Goal: Entertainment & Leisure: Consume media (video, audio)

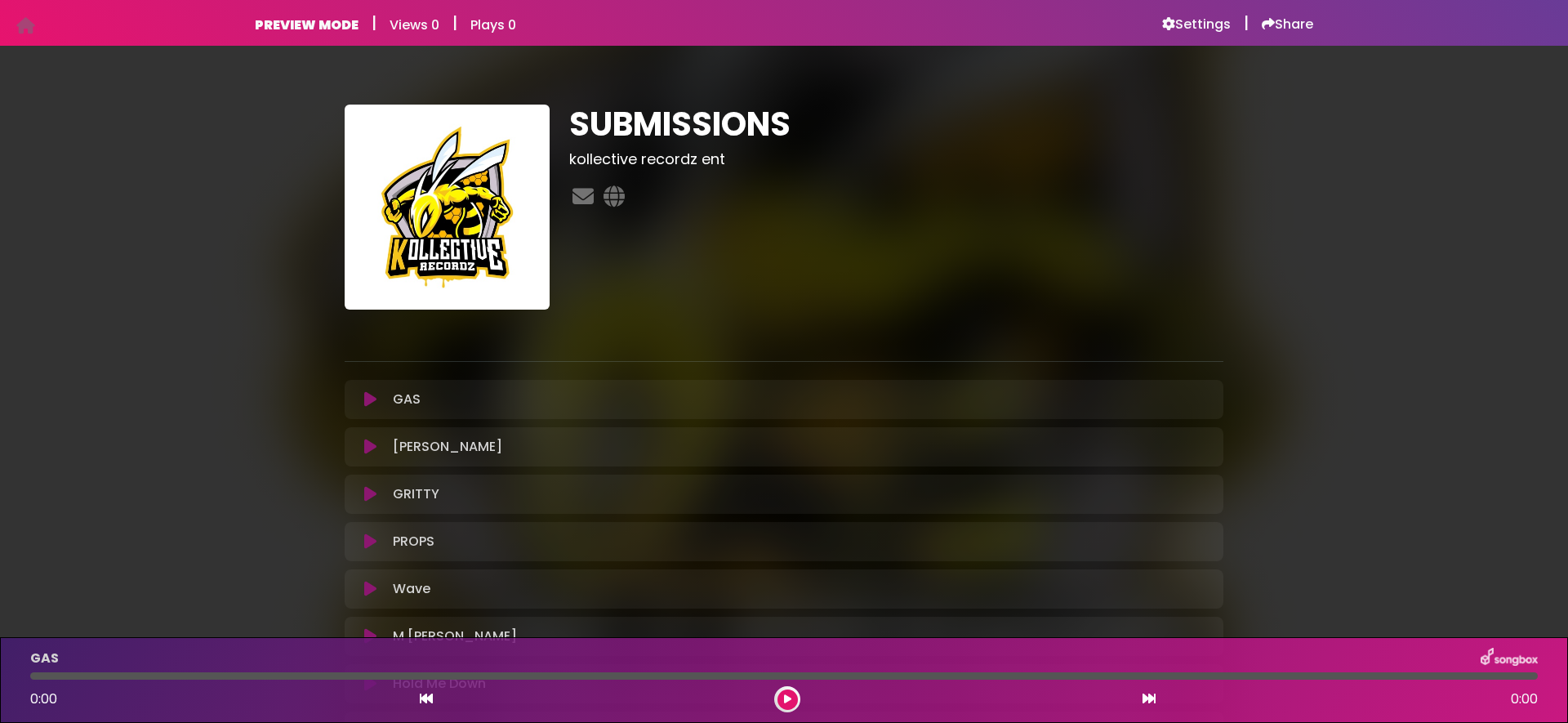
click at [376, 398] on button at bounding box center [370, 399] width 32 height 16
click at [365, 404] on icon at bounding box center [370, 399] width 12 height 16
click at [374, 400] on icon at bounding box center [370, 399] width 12 height 16
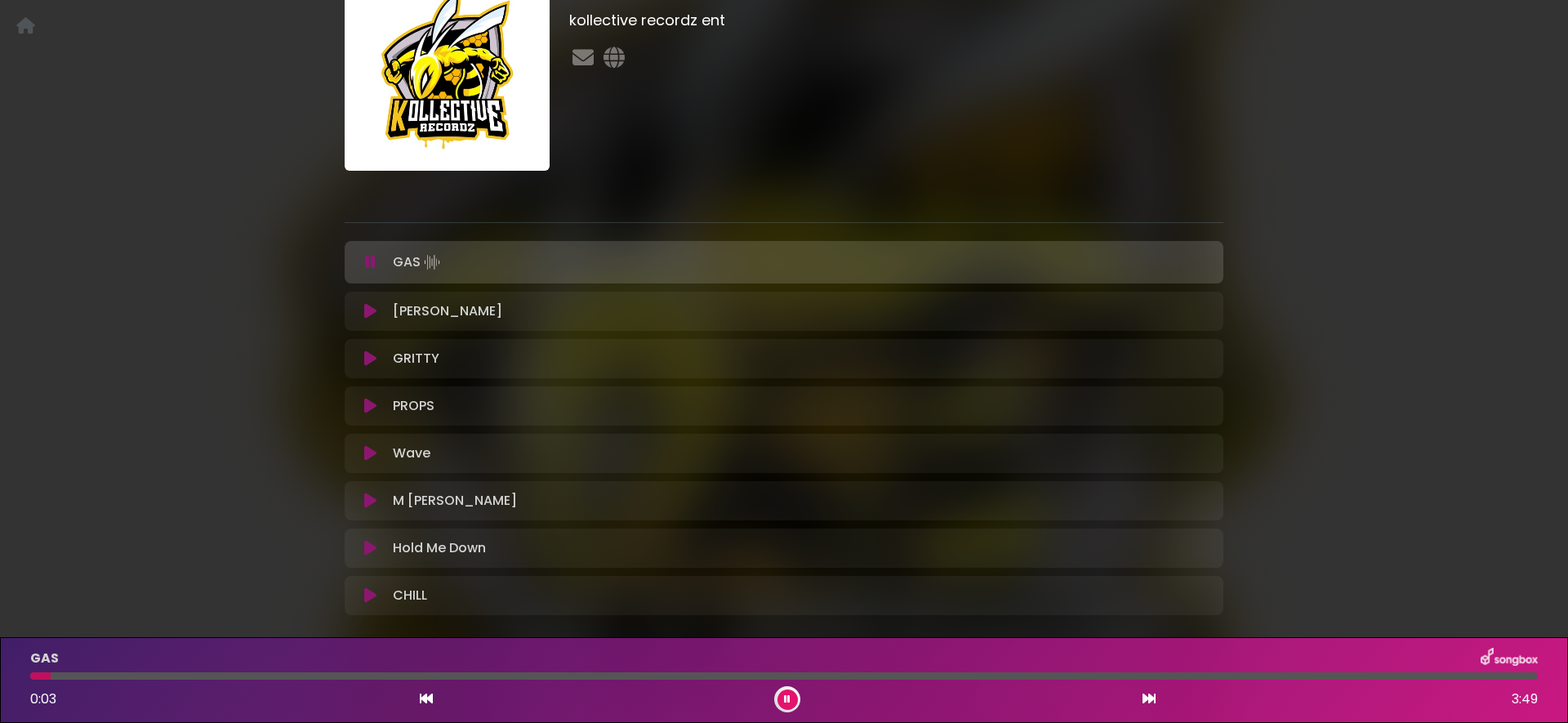
scroll to position [221, 0]
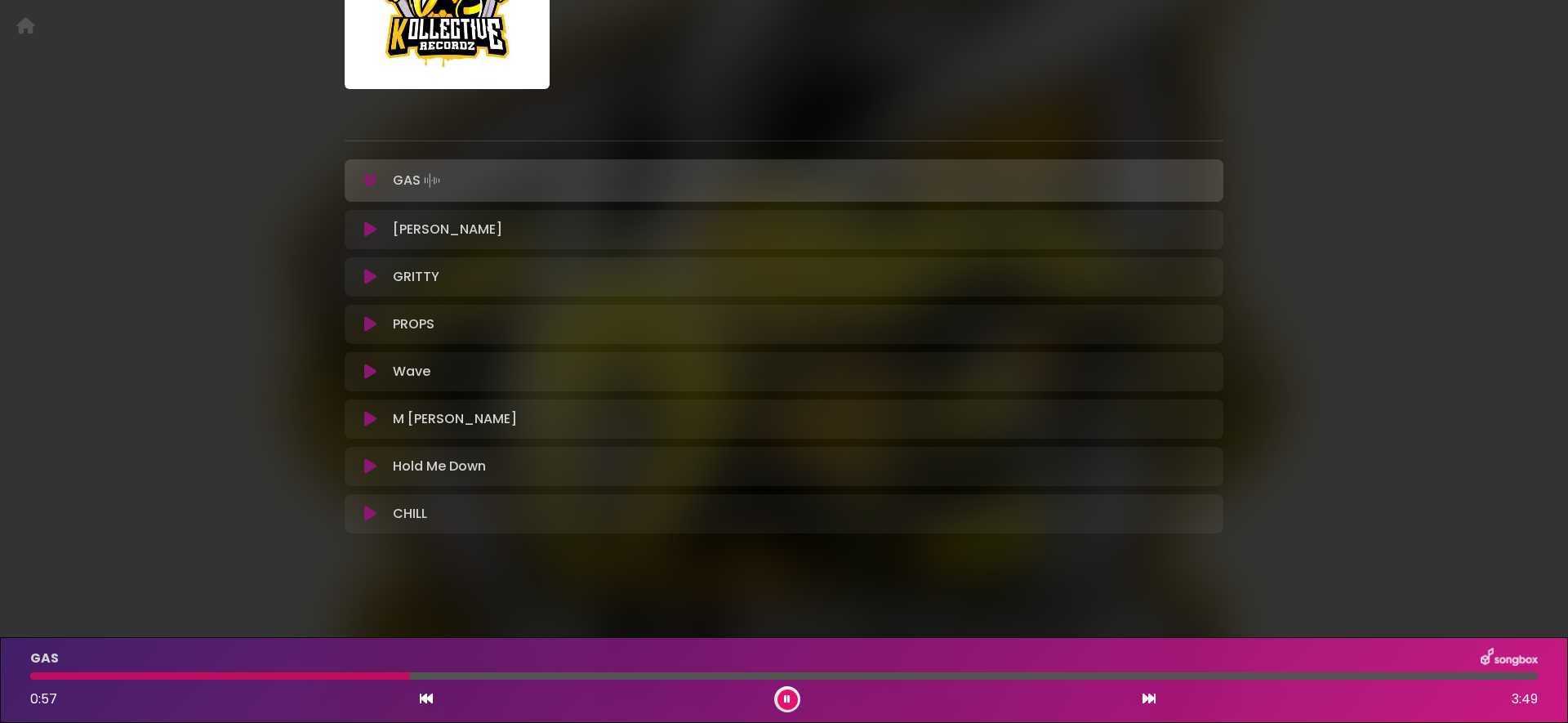
click at [371, 170] on div "GAS Loading Track..." at bounding box center [784, 181] width 859 height 22
click at [373, 227] on icon at bounding box center [370, 229] width 12 height 16
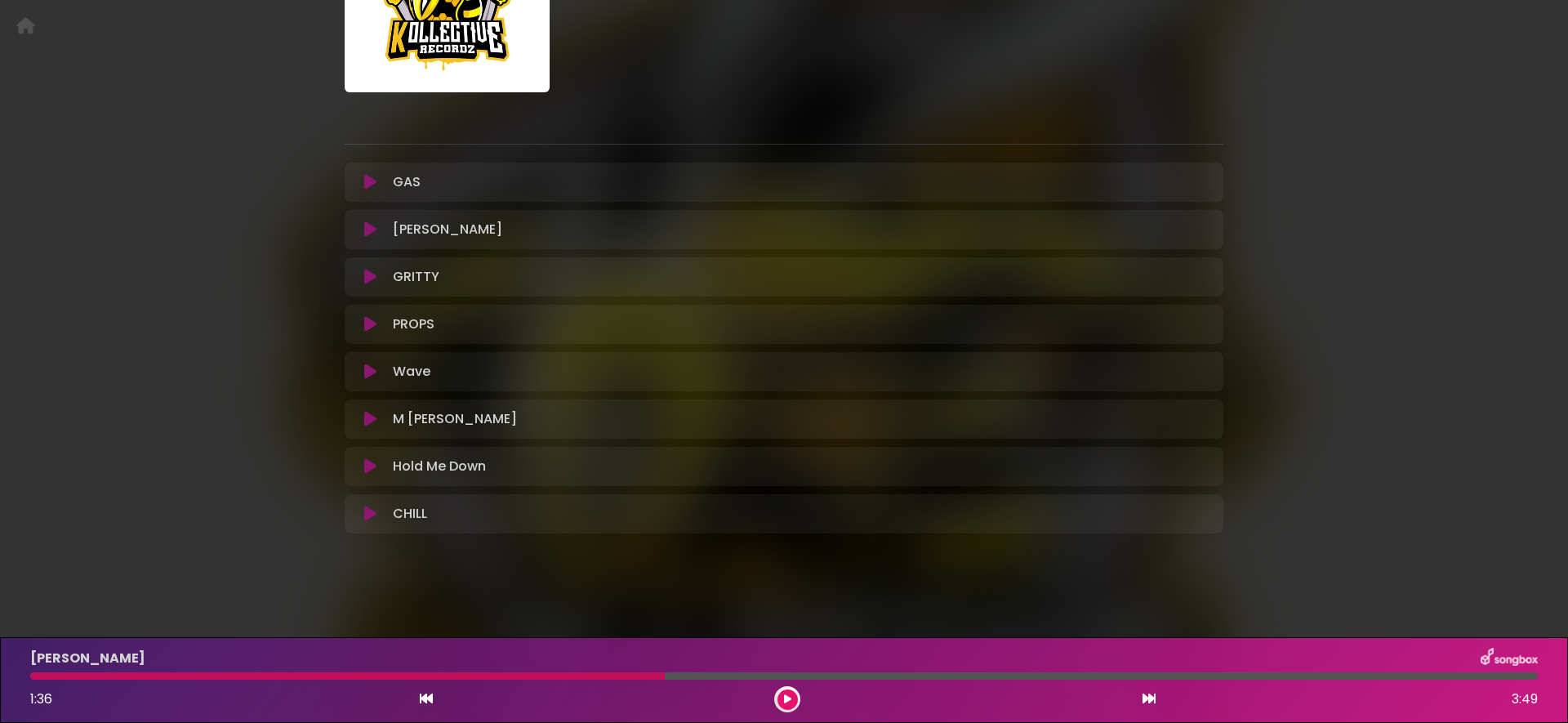
click at [373, 234] on icon at bounding box center [370, 229] width 12 height 16
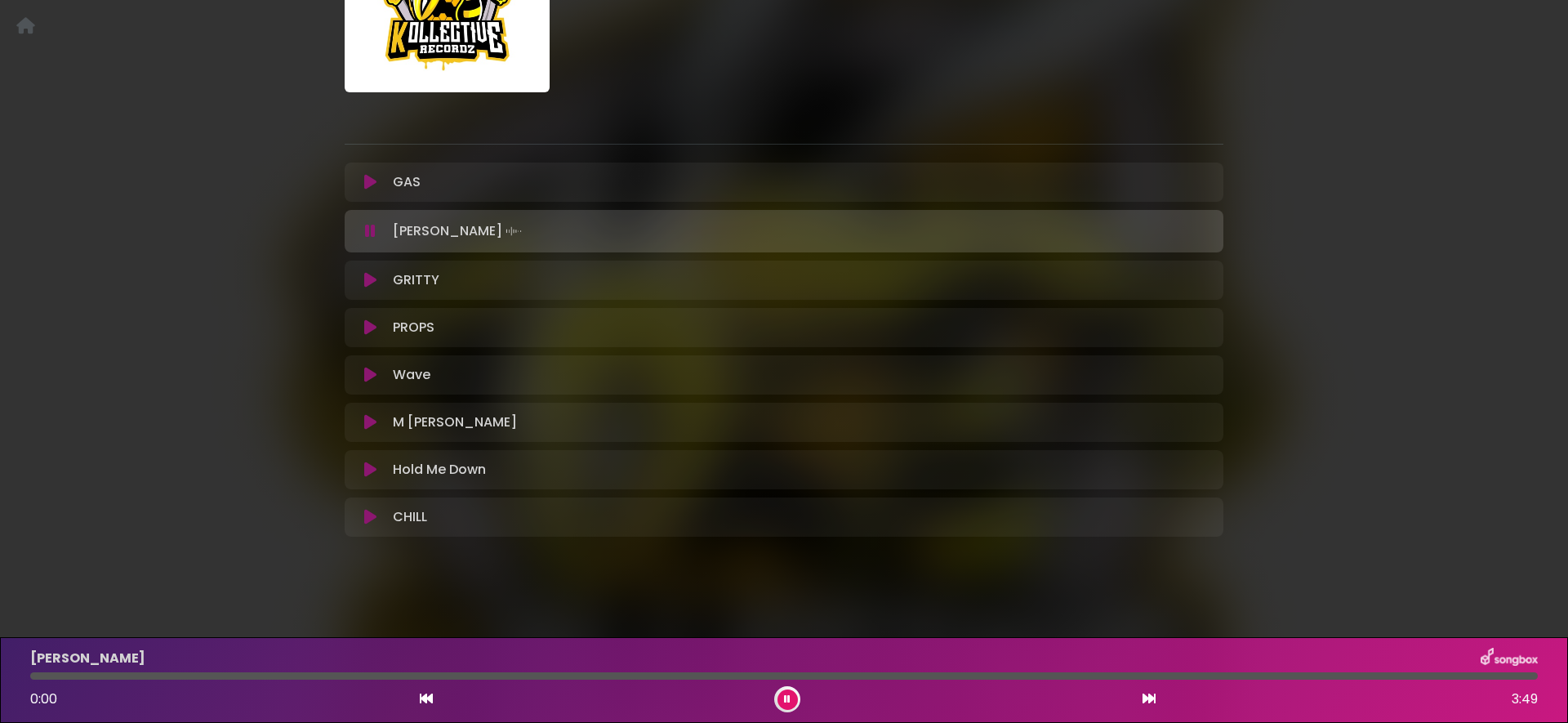
scroll to position [221, 0]
click at [373, 234] on icon at bounding box center [370, 228] width 10 height 16
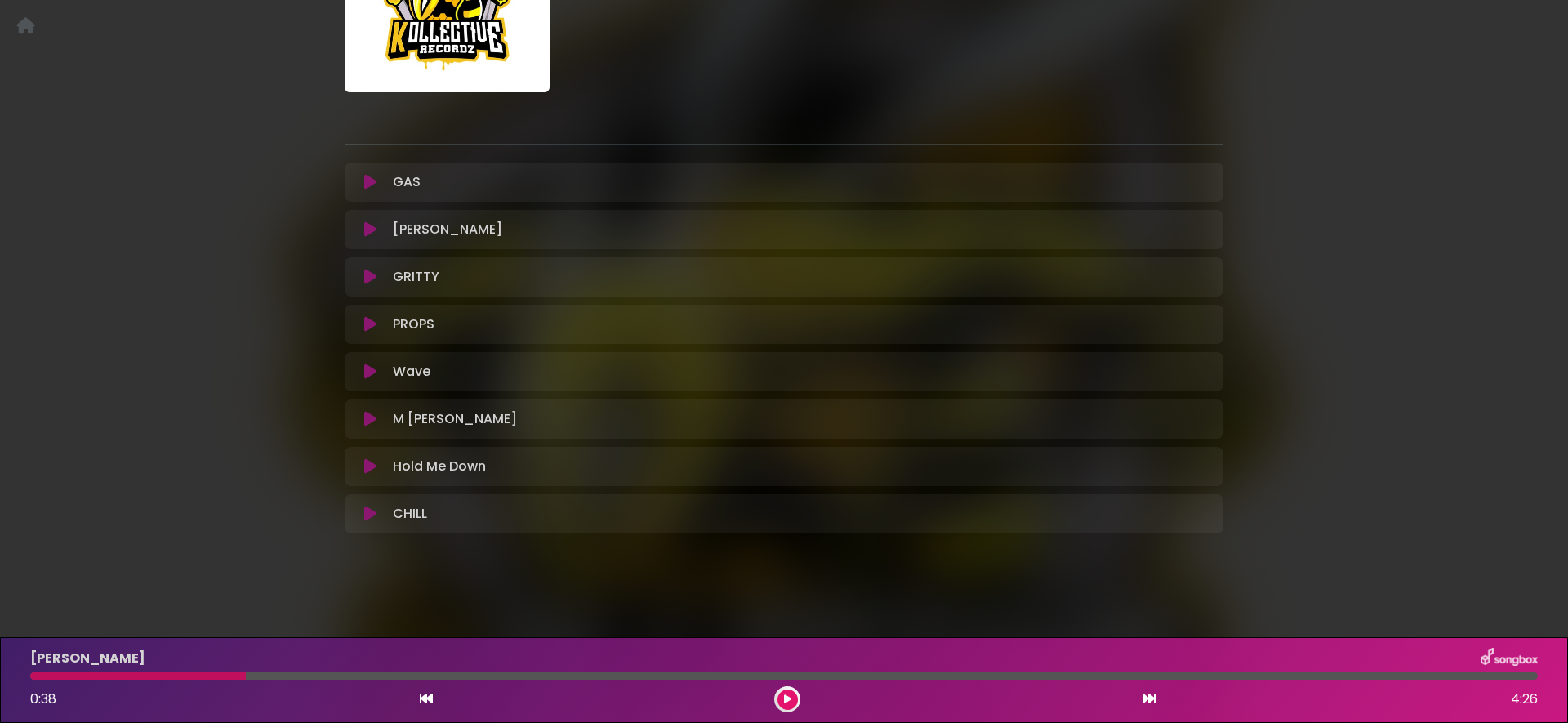
click at [371, 275] on icon at bounding box center [370, 277] width 12 height 16
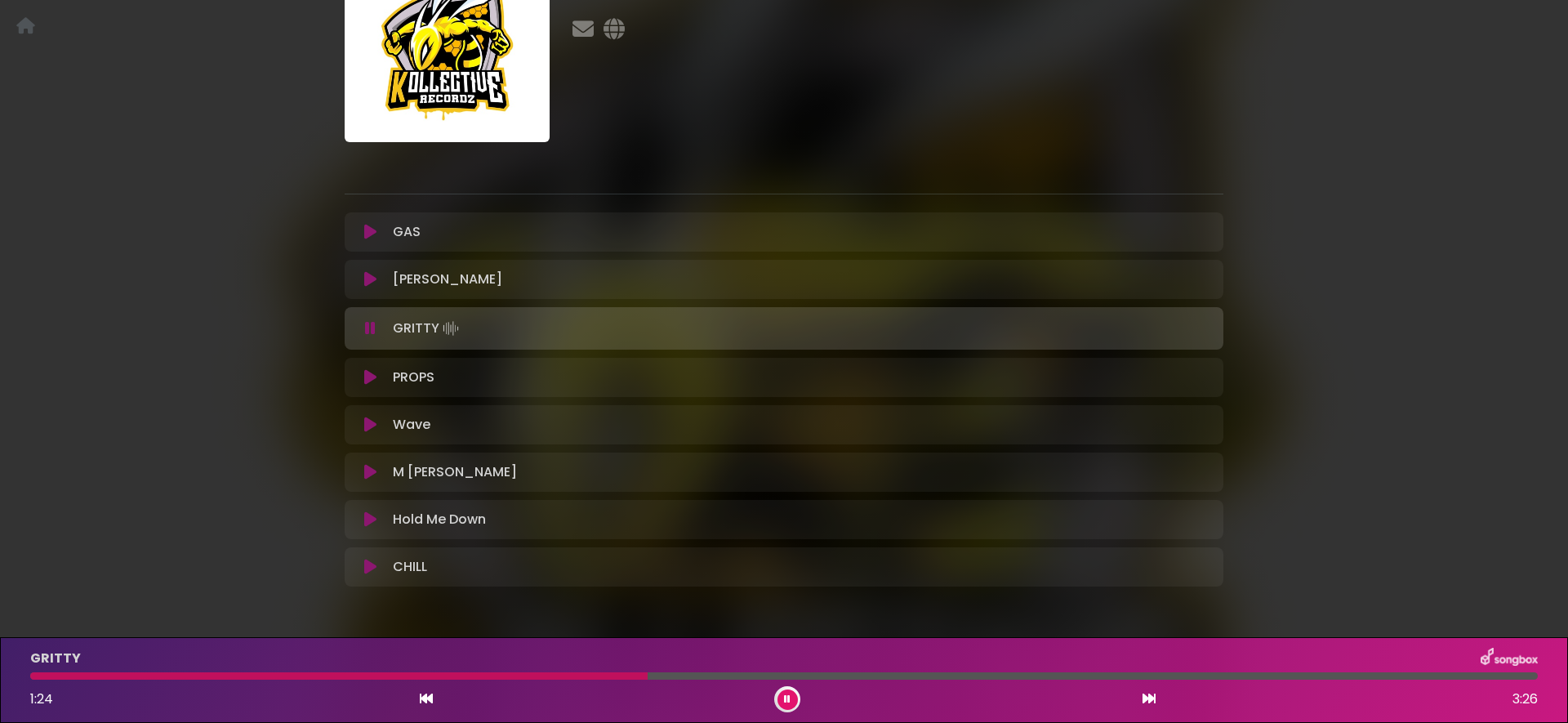
click at [368, 374] on icon at bounding box center [370, 377] width 12 height 16
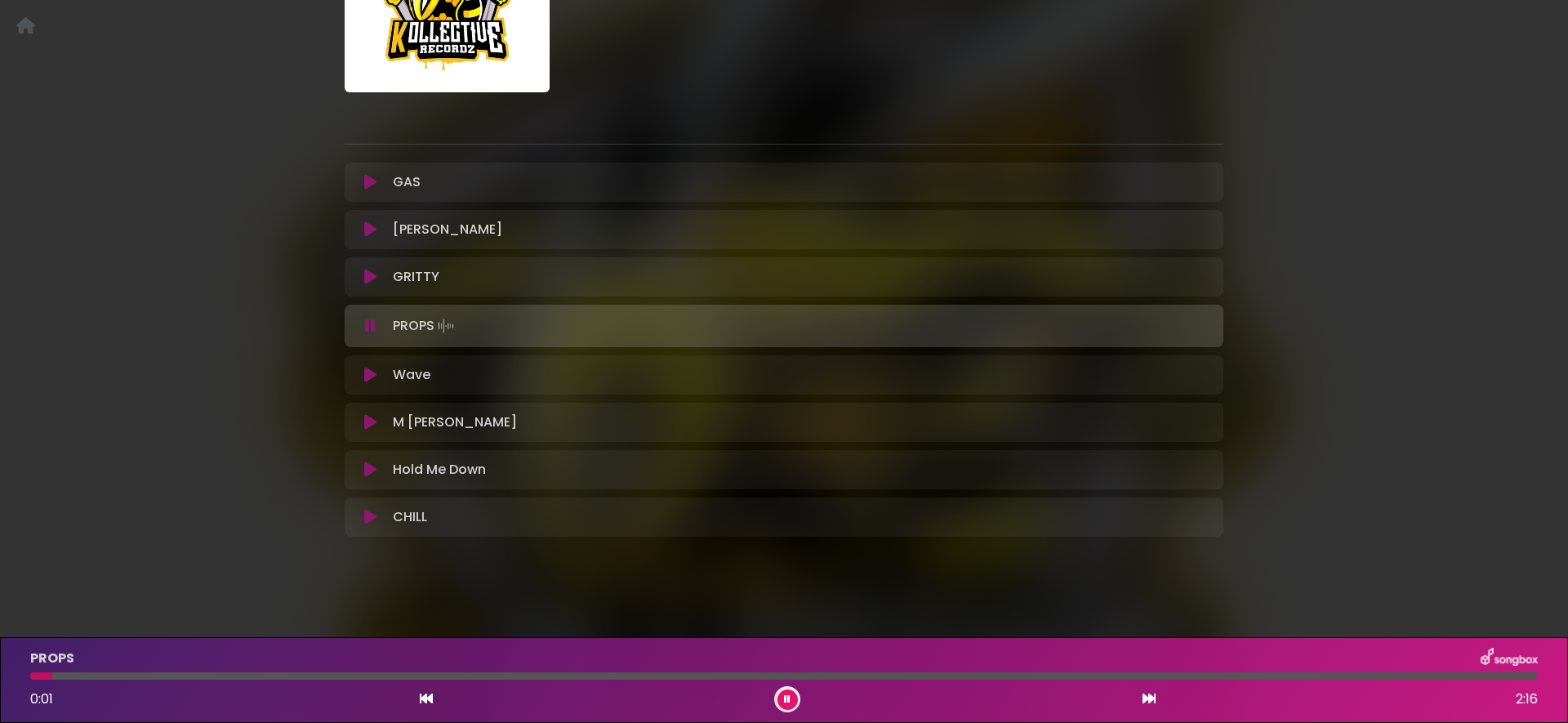
click at [368, 374] on icon at bounding box center [370, 374] width 12 height 16
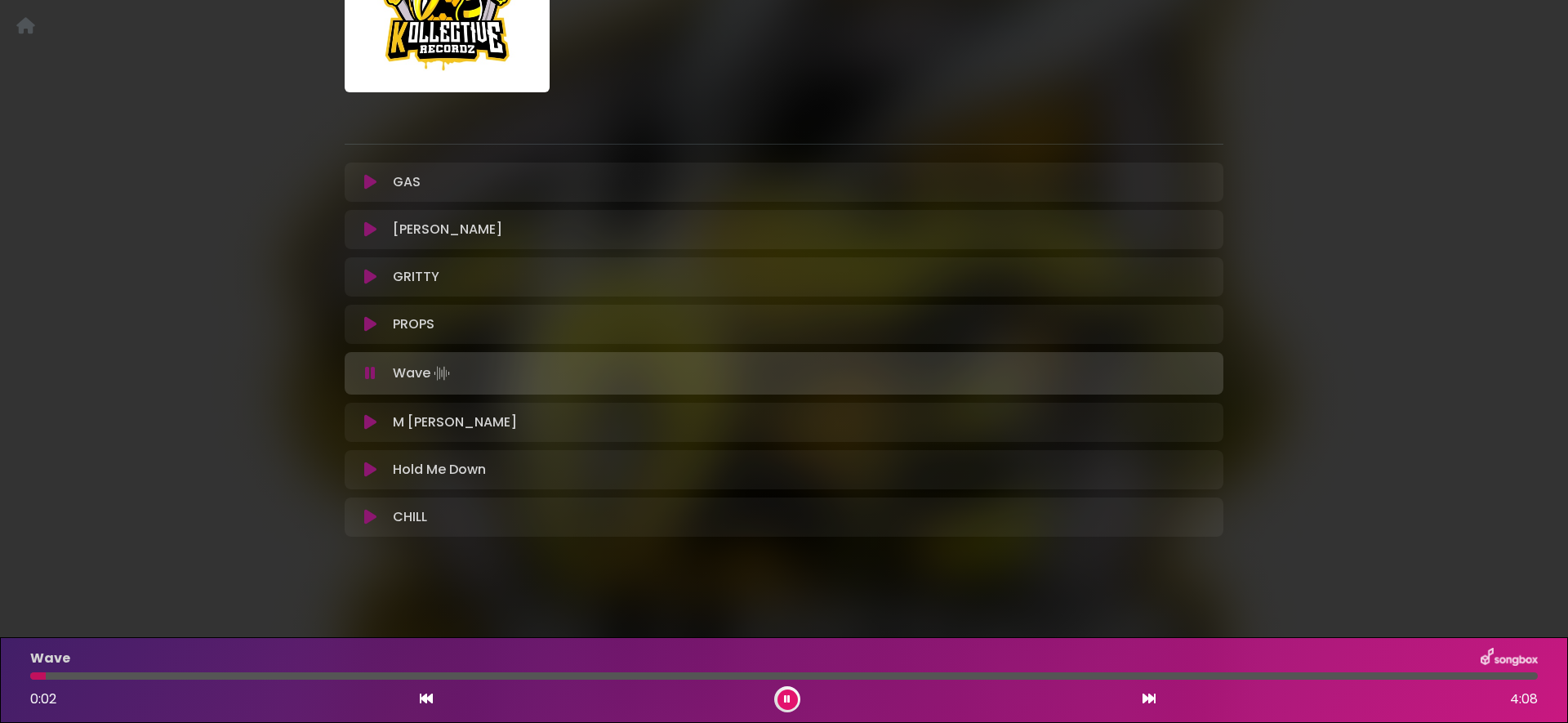
click at [373, 424] on icon at bounding box center [370, 422] width 12 height 16
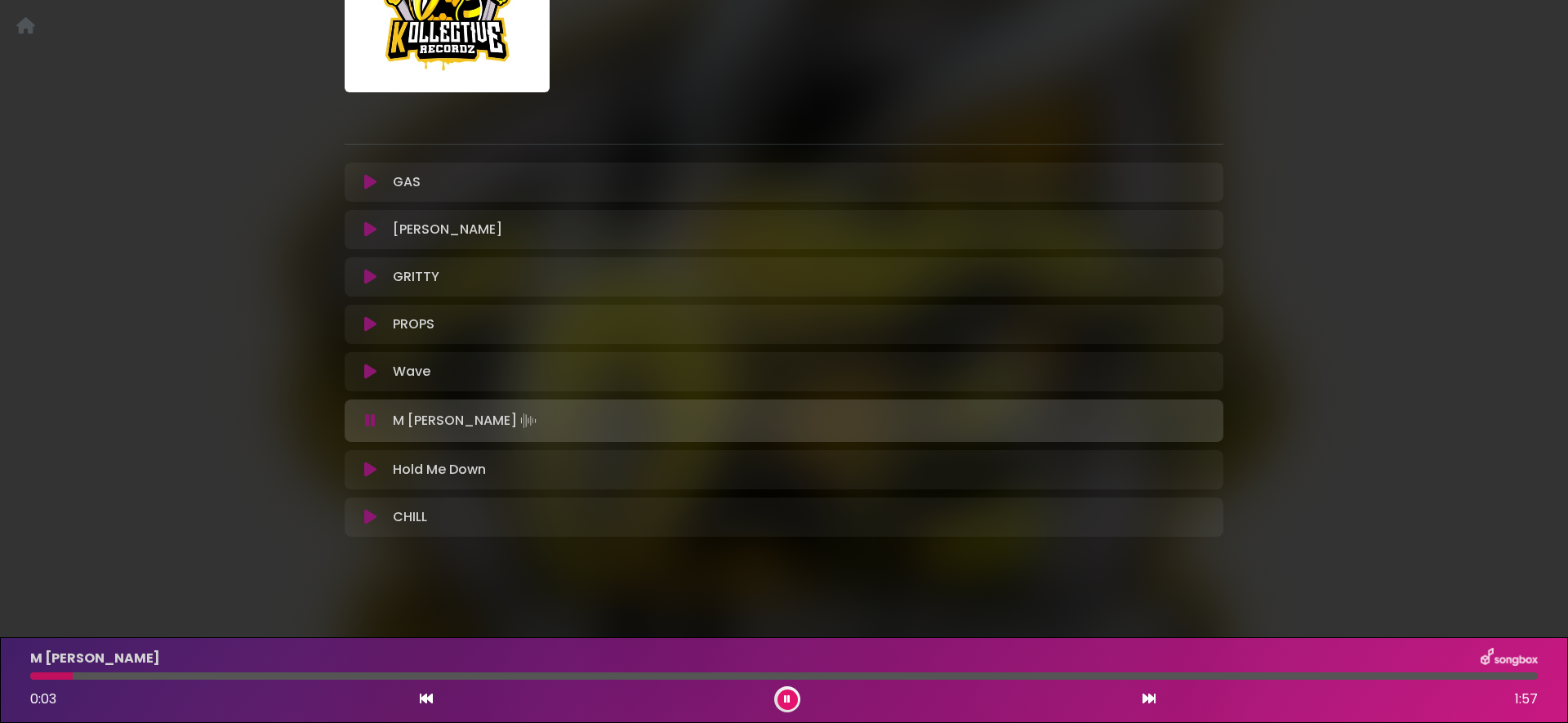
click at [372, 471] on icon at bounding box center [370, 470] width 12 height 16
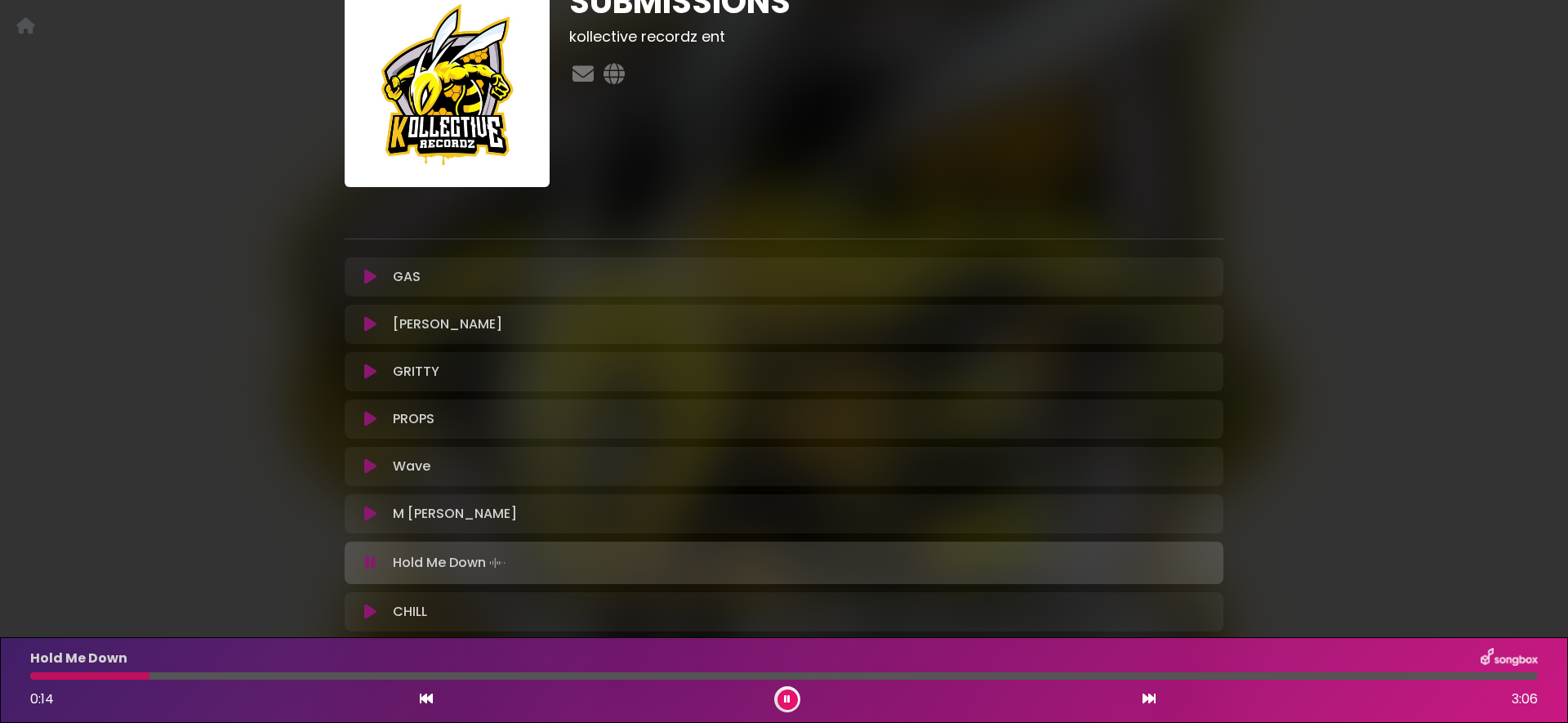
scroll to position [221, 0]
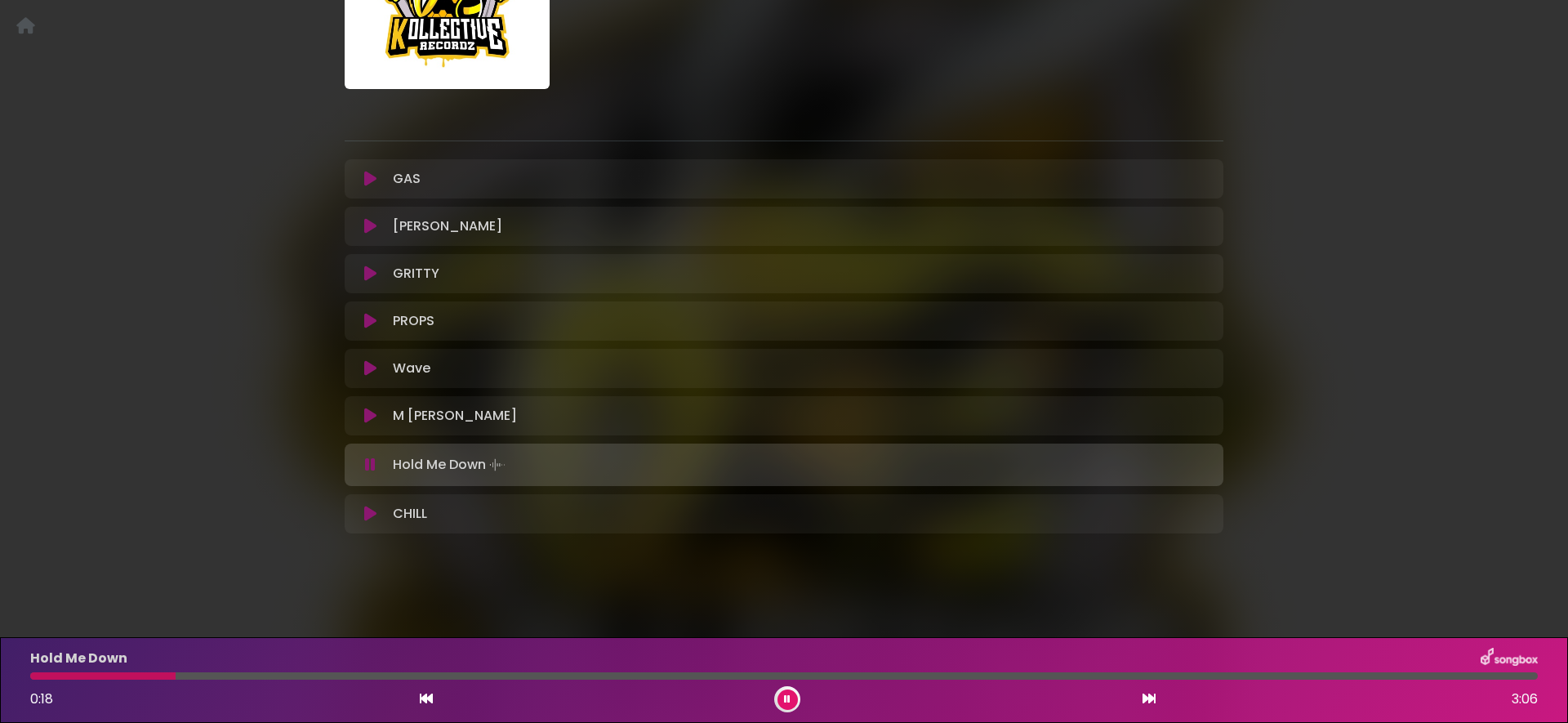
click at [369, 469] on icon at bounding box center [370, 464] width 10 height 16
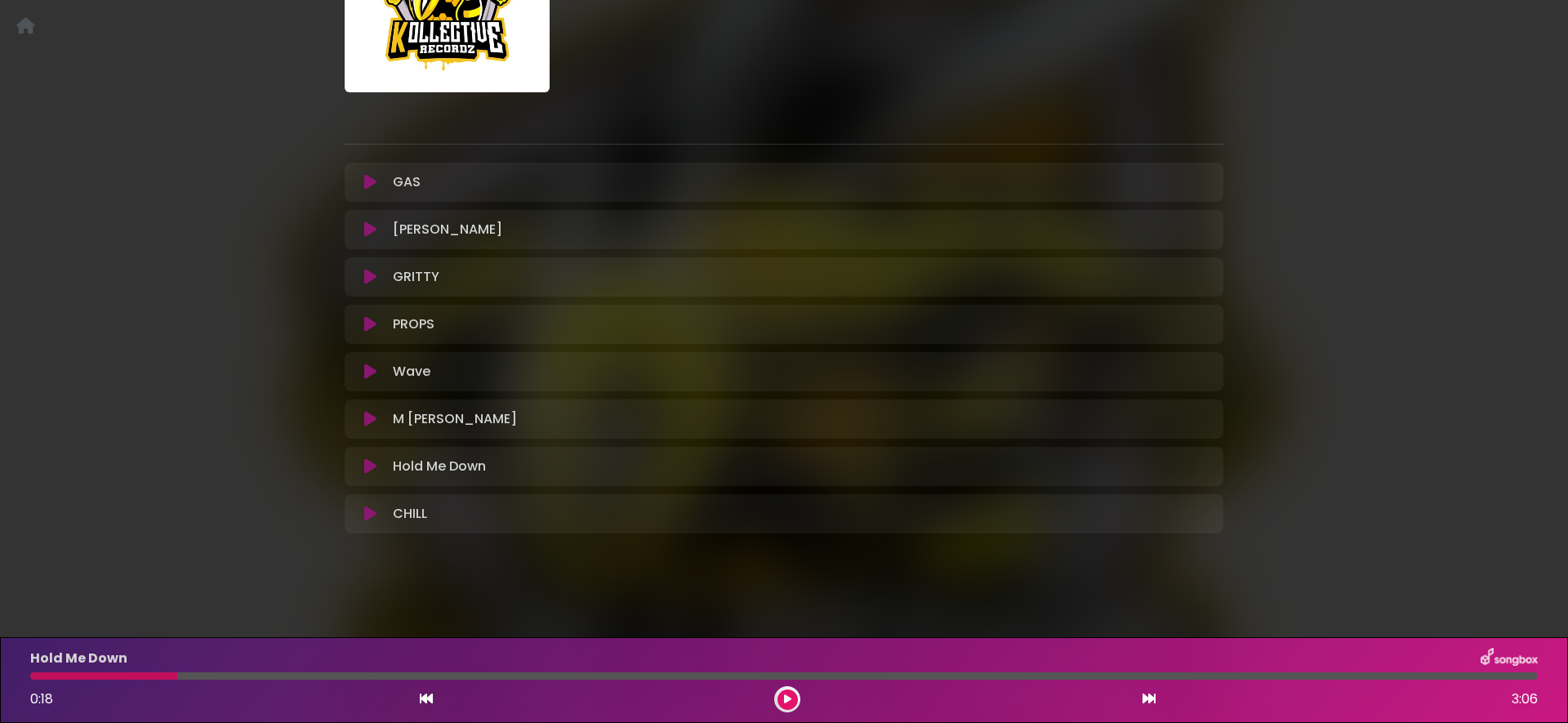
scroll to position [217, 0]
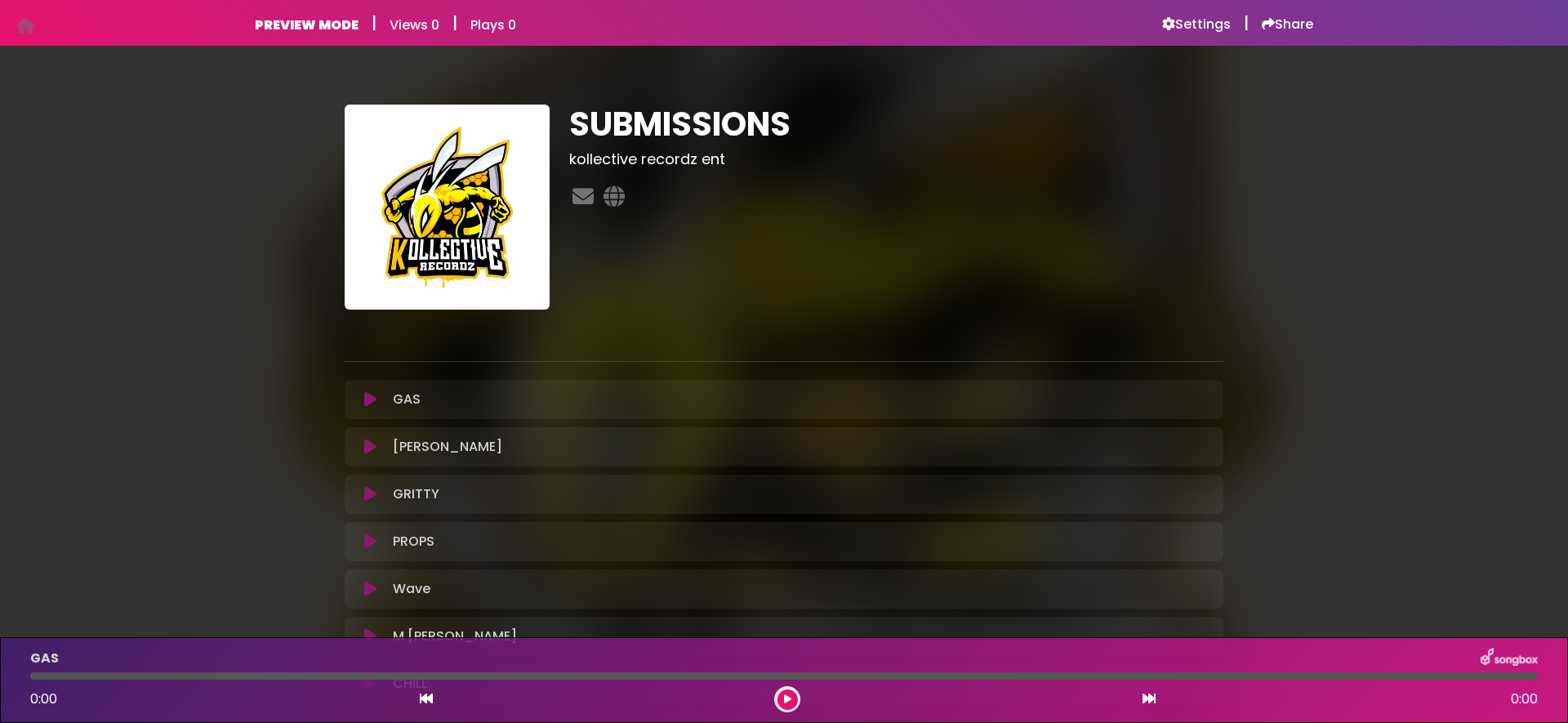
scroll to position [170, 0]
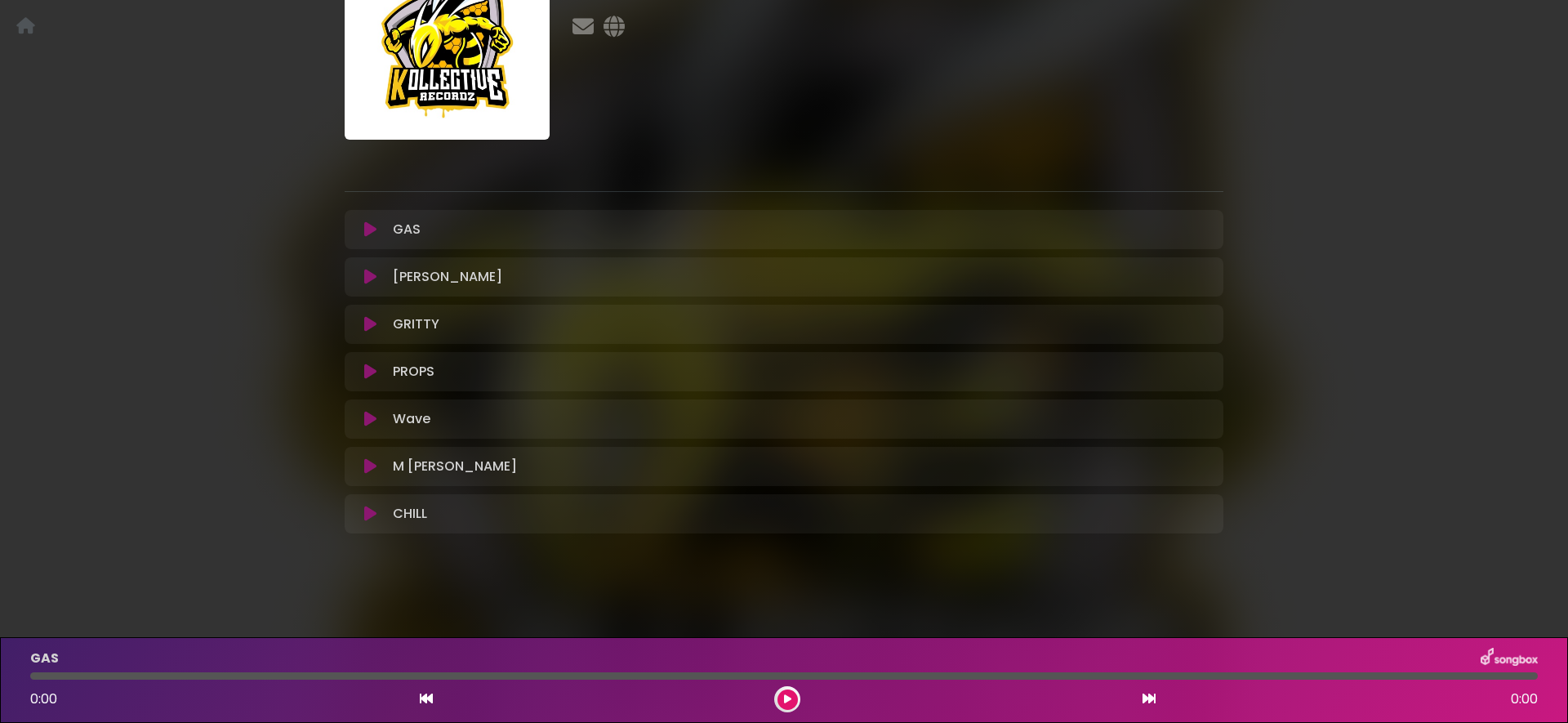
click at [364, 516] on icon at bounding box center [370, 514] width 12 height 16
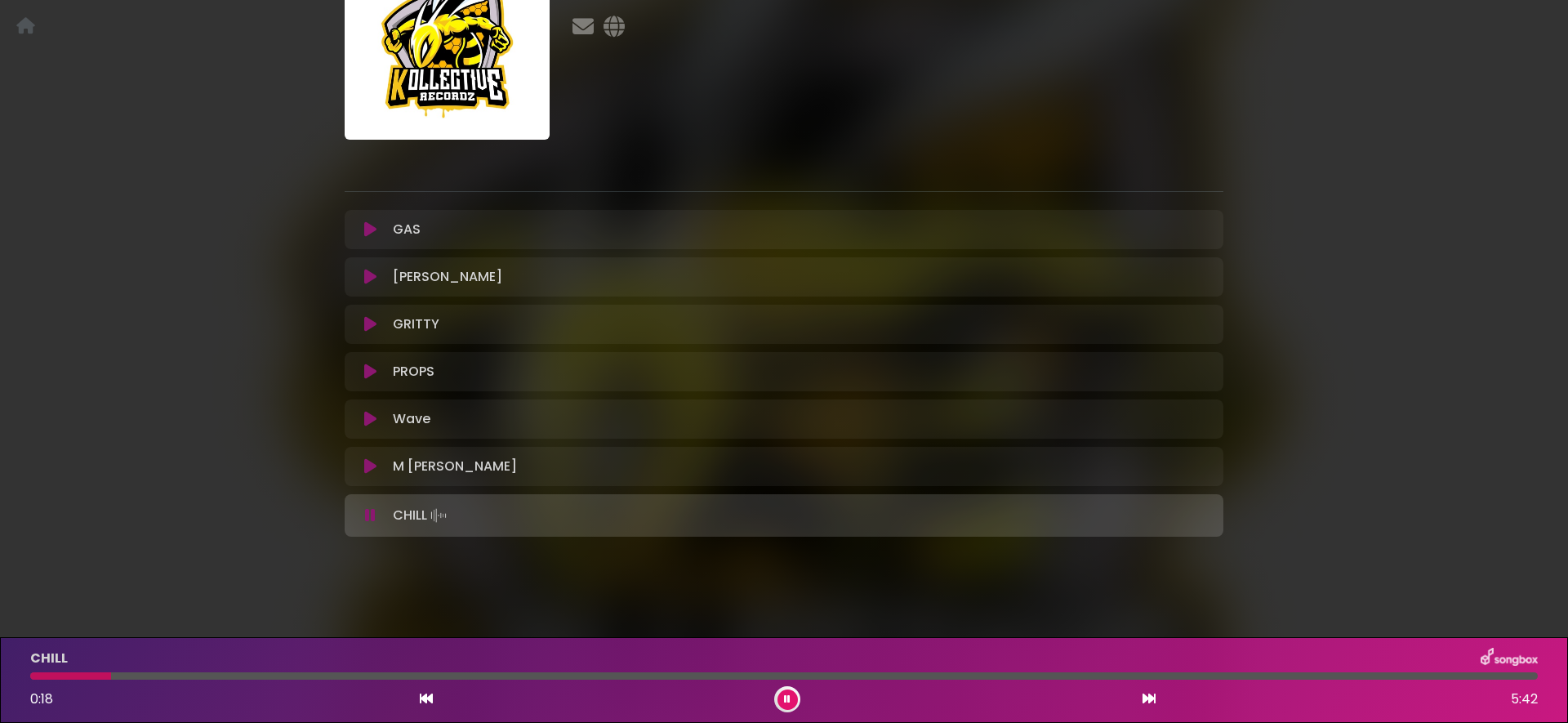
click at [365, 515] on icon at bounding box center [370, 515] width 10 height 16
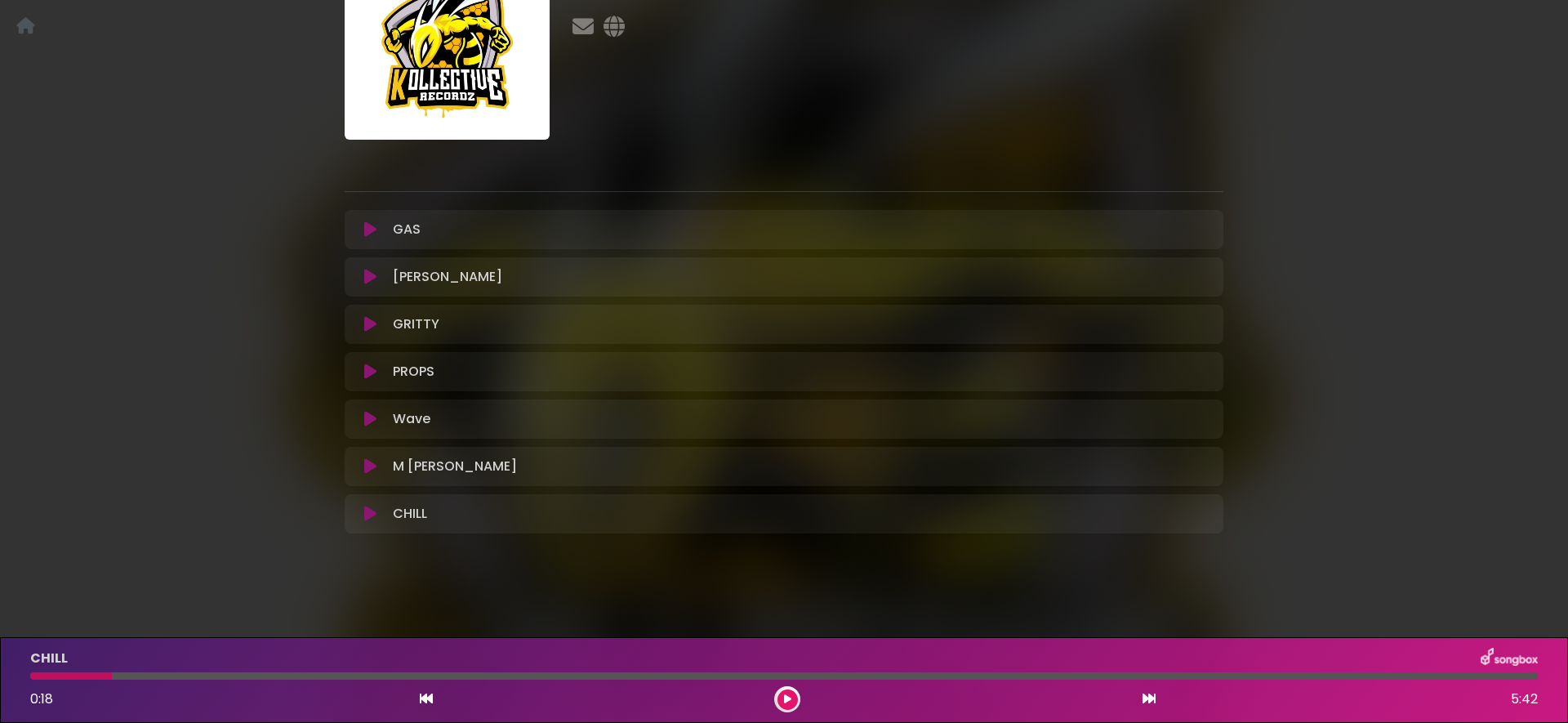
click at [368, 419] on icon at bounding box center [370, 419] width 12 height 16
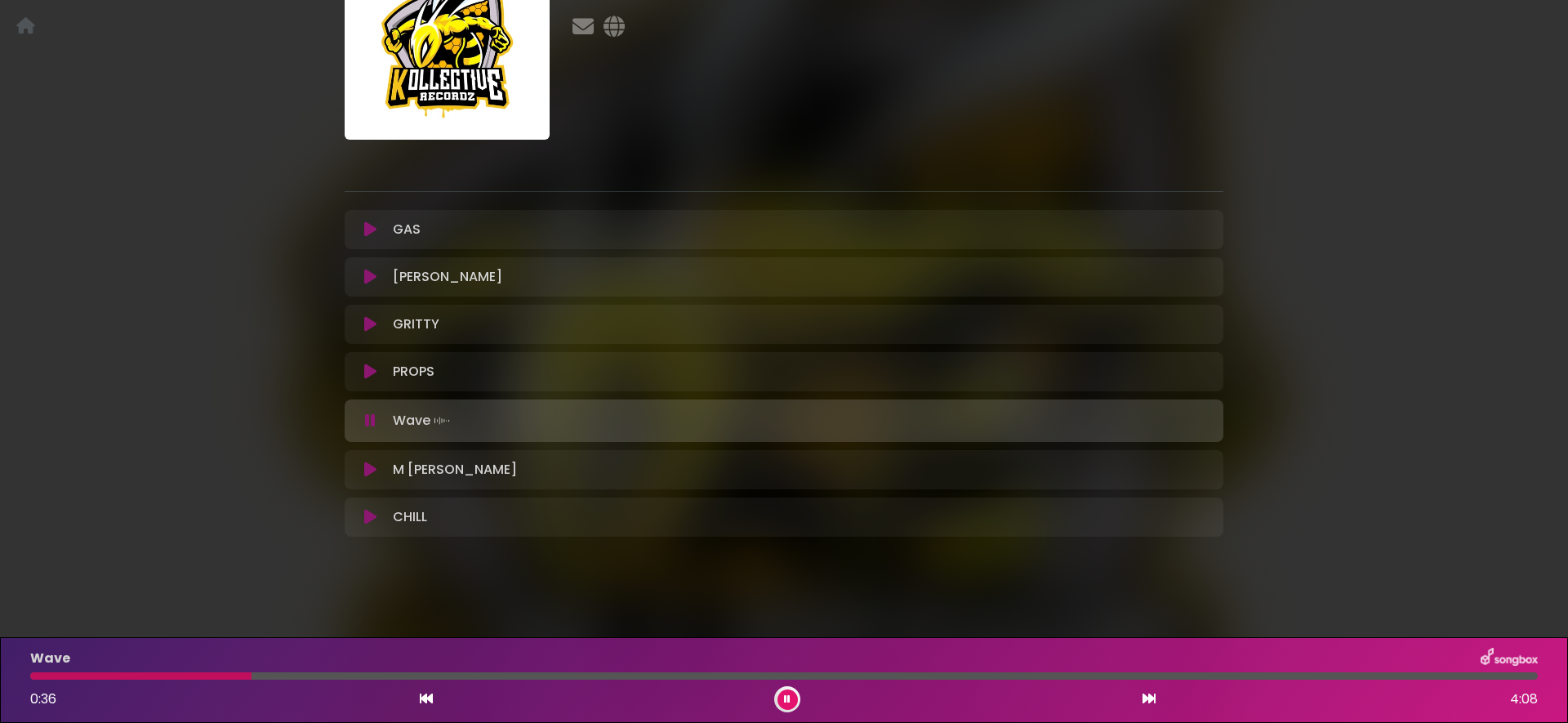
click at [368, 419] on icon at bounding box center [370, 420] width 10 height 16
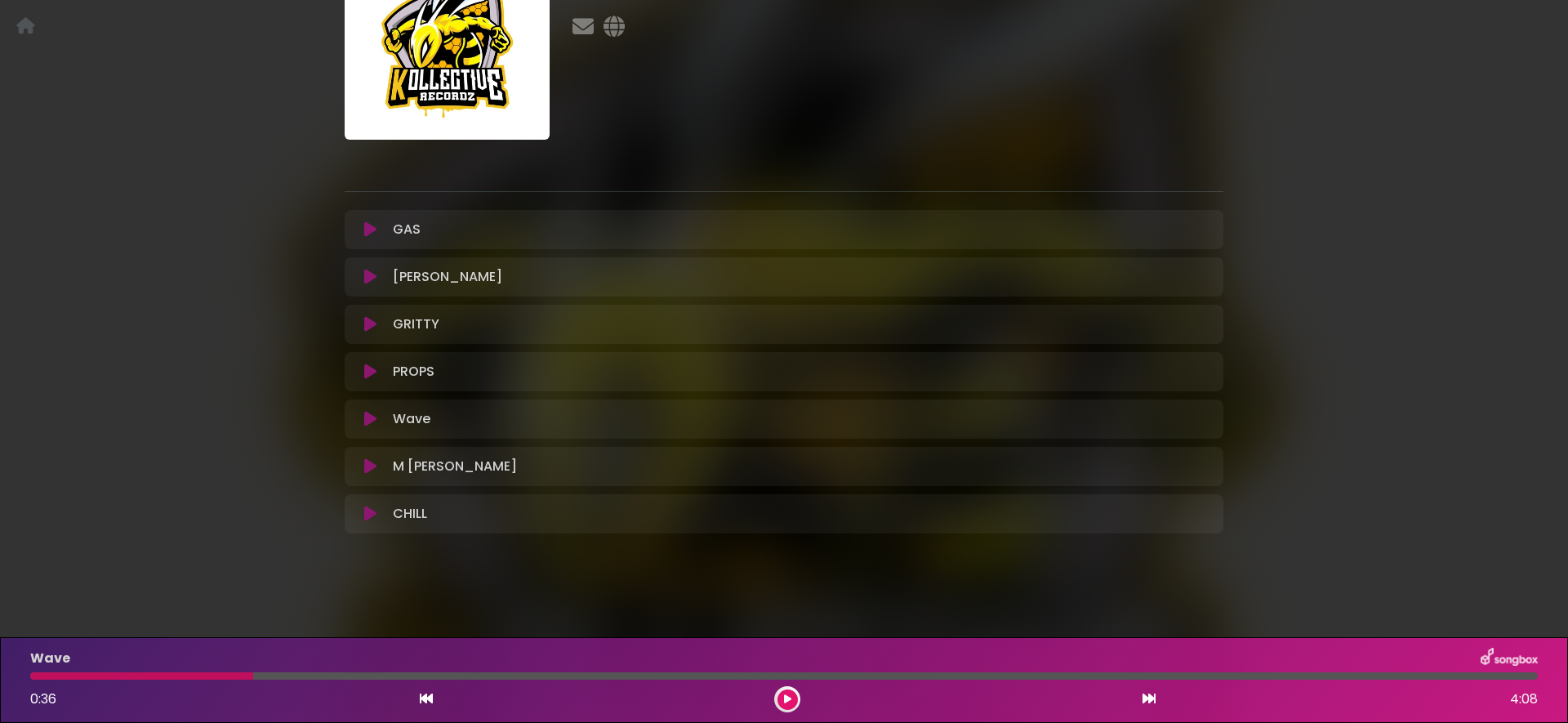
click at [371, 373] on icon at bounding box center [370, 371] width 12 height 16
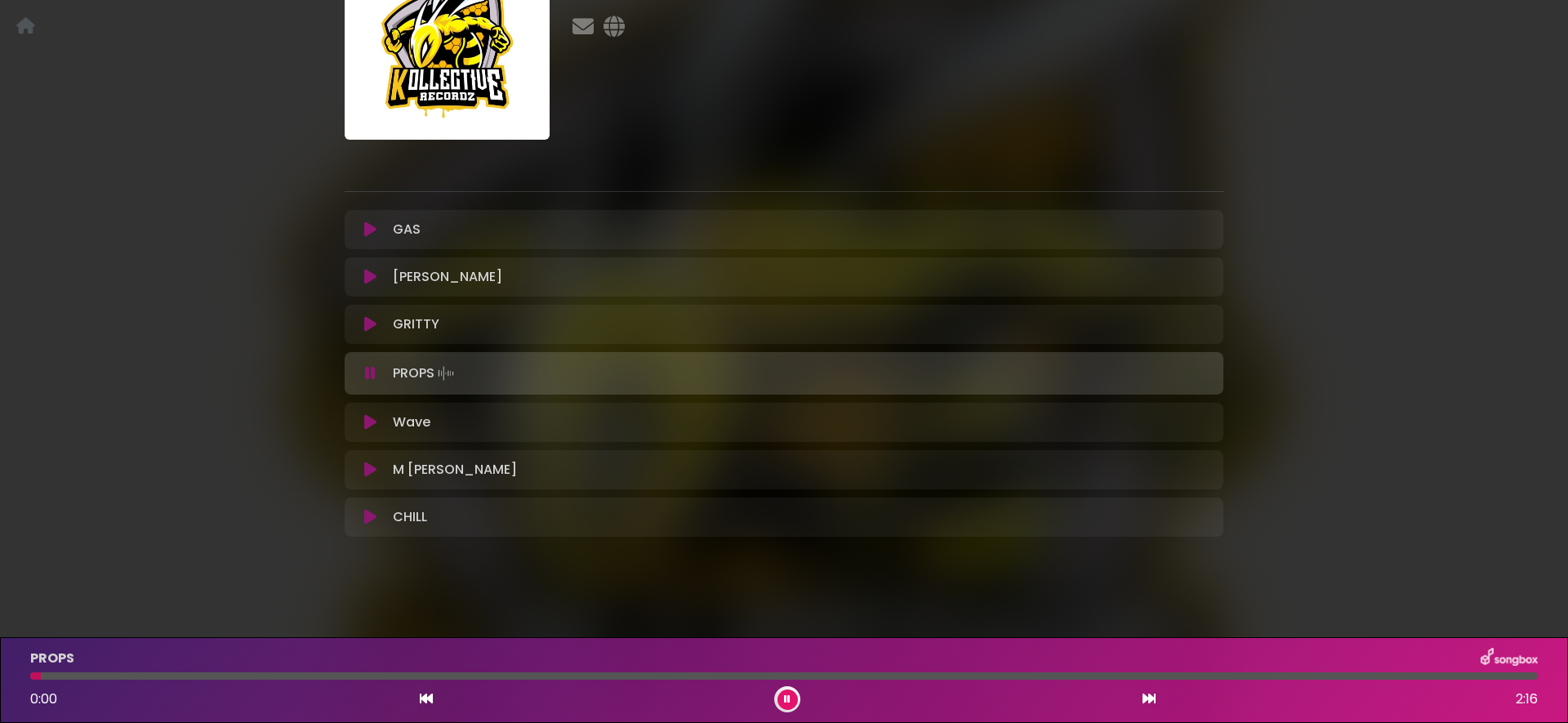
click at [371, 373] on icon at bounding box center [370, 373] width 10 height 16
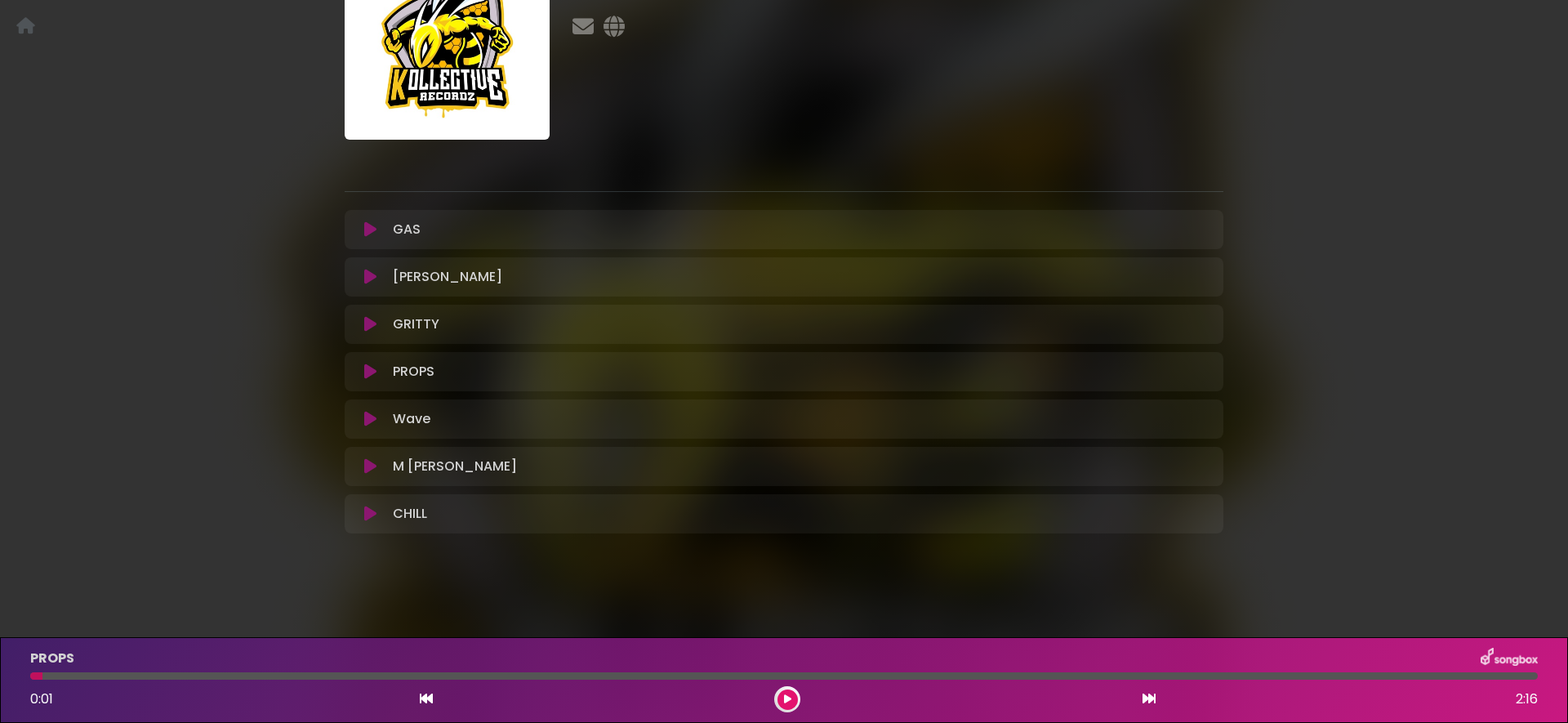
scroll to position [0, 0]
